Goal: Navigation & Orientation: Understand site structure

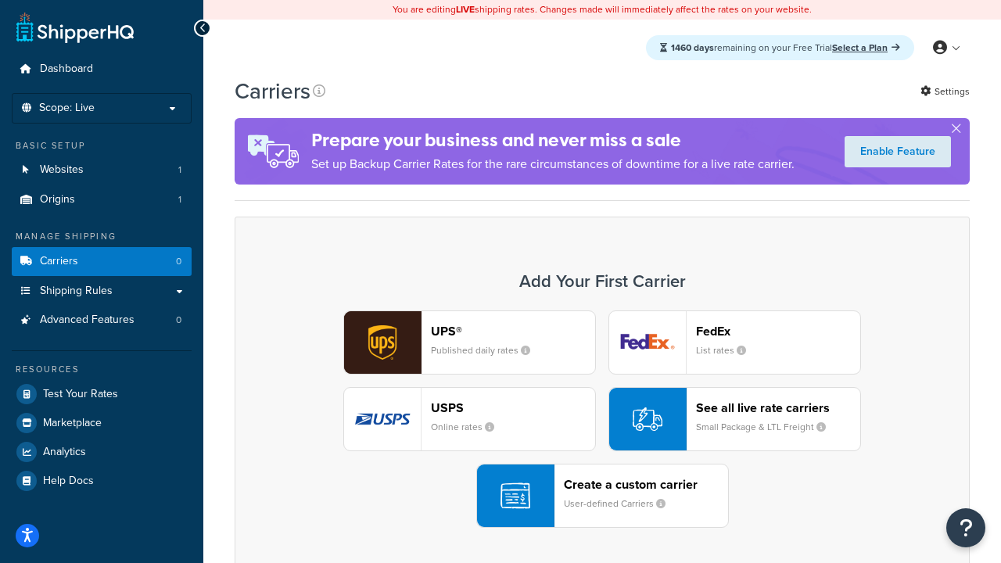
click at [602, 419] on div "UPS® Published daily rates FedEx List rates USPS Online rates See all live rate…" at bounding box center [602, 419] width 702 height 217
click at [778, 331] on header "FedEx" at bounding box center [778, 331] width 164 height 15
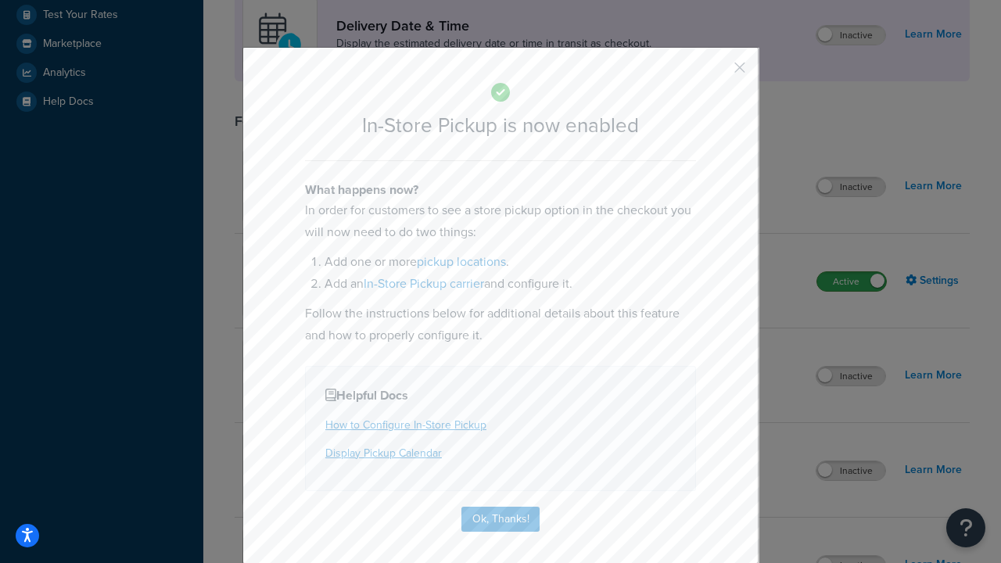
scroll to position [439, 0]
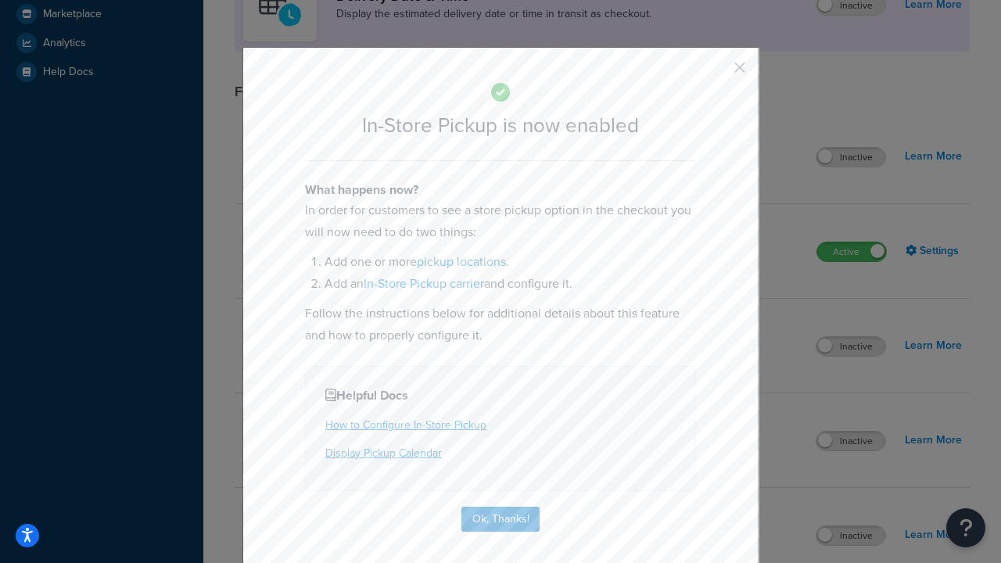
click at [717, 73] on button "button" at bounding box center [717, 73] width 4 height 4
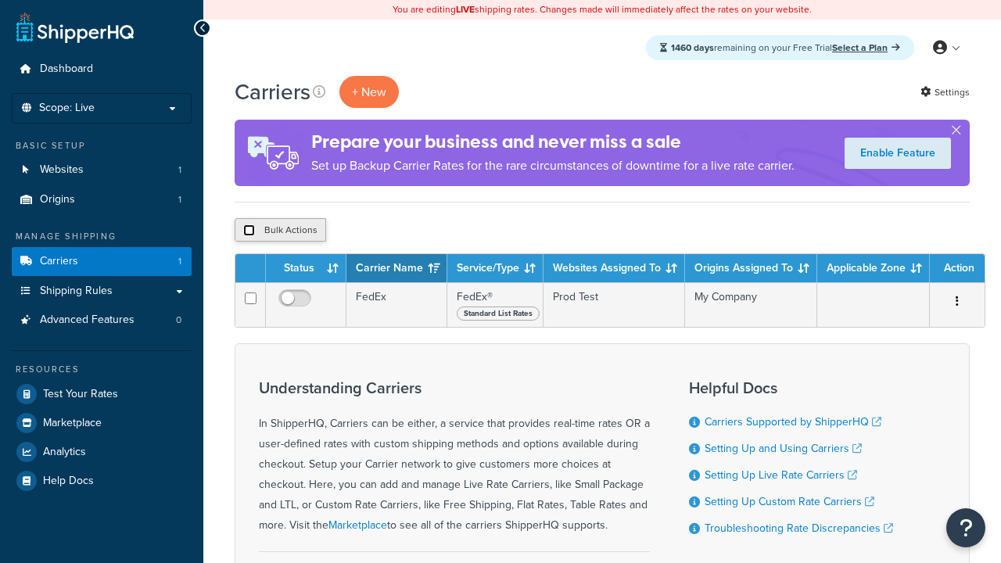
click at [249, 231] on input "checkbox" at bounding box center [249, 230] width 12 height 12
checkbox input "true"
click at [0, 0] on button "Delete" at bounding box center [0, 0] width 0 height 0
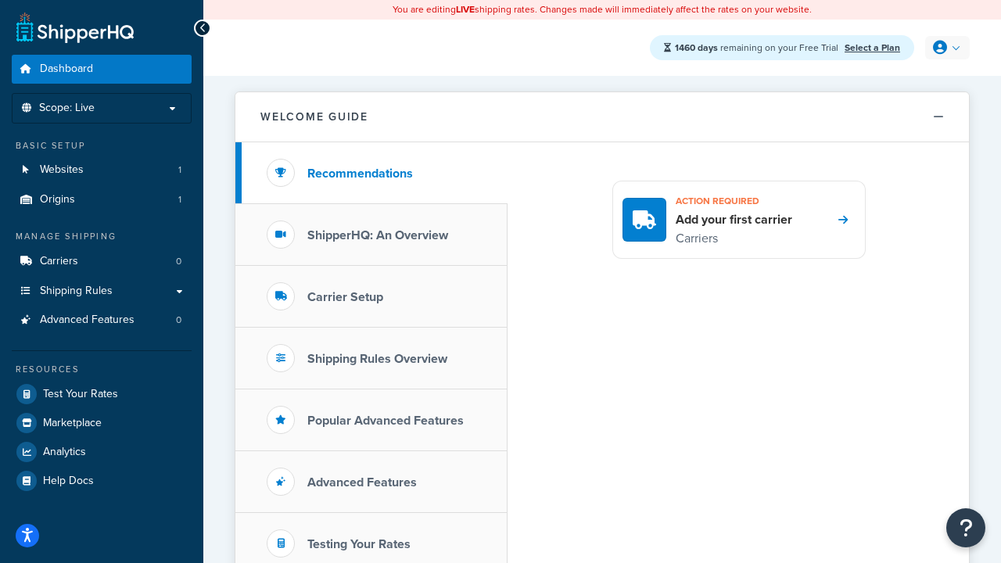
click at [66, 69] on span "Dashboard" at bounding box center [66, 69] width 53 height 13
click at [946, 48] on icon at bounding box center [940, 48] width 14 height 14
click at [0, 0] on span "Contact Us" at bounding box center [0, 0] width 0 height 0
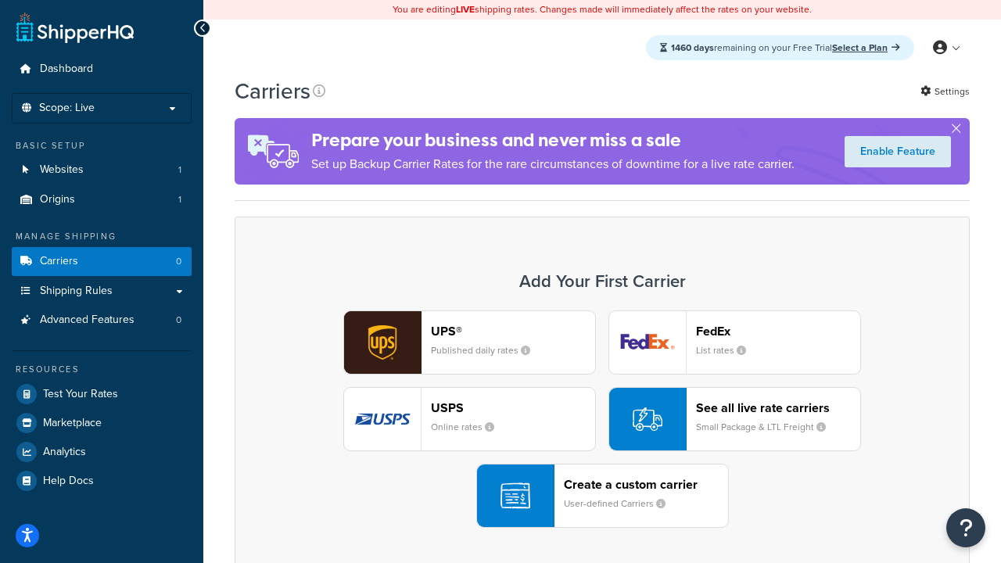
click at [602, 419] on div "UPS® Published daily rates FedEx List rates USPS Online rates See all live rate…" at bounding box center [602, 419] width 702 height 217
click at [778, 331] on header "FedEx" at bounding box center [778, 331] width 164 height 15
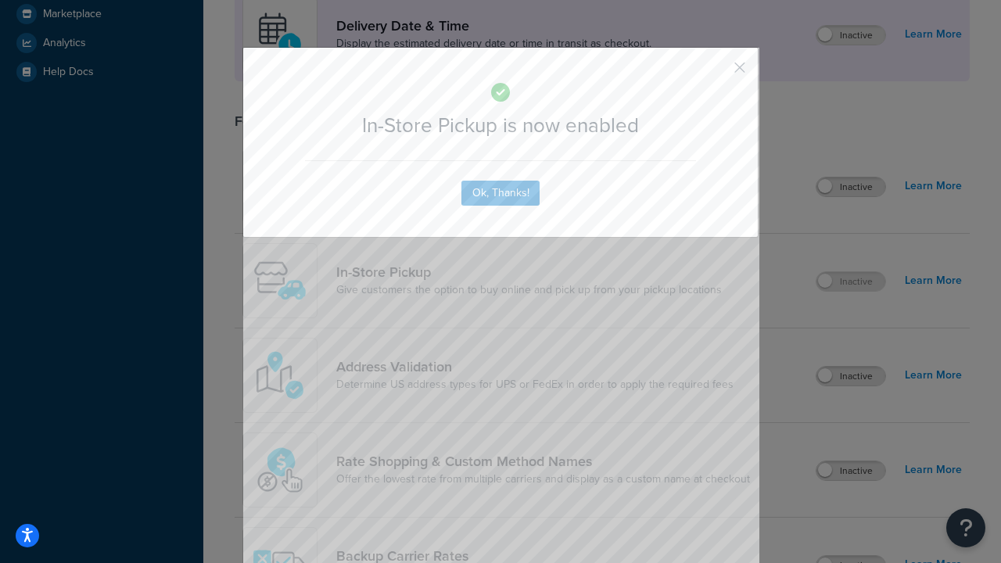
scroll to position [439, 0]
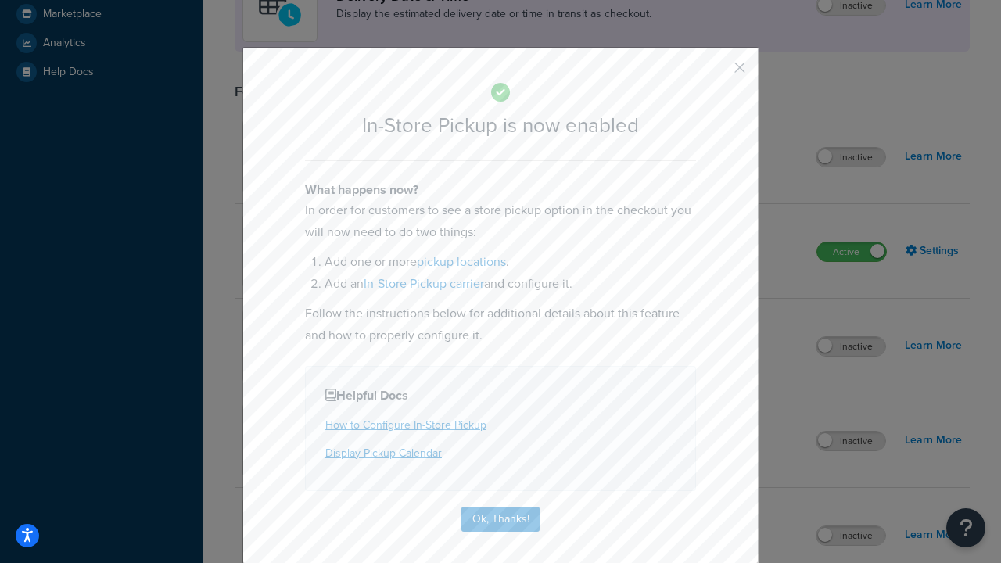
click at [717, 73] on button "button" at bounding box center [717, 73] width 4 height 4
